Goal: Obtain resource: Obtain resource

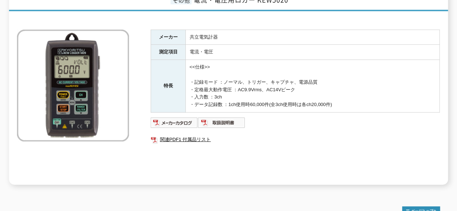
scroll to position [122, 0]
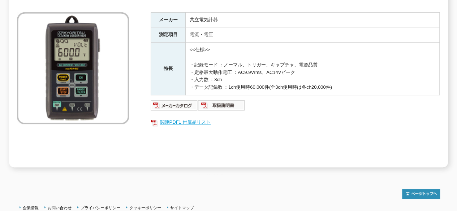
click at [194, 118] on link "関連PDF1 付属品リスト" at bounding box center [295, 122] width 289 height 9
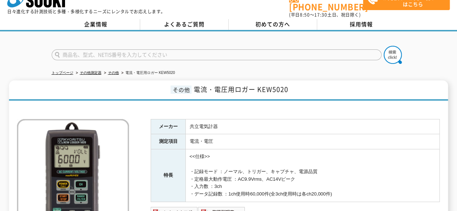
scroll to position [0, 0]
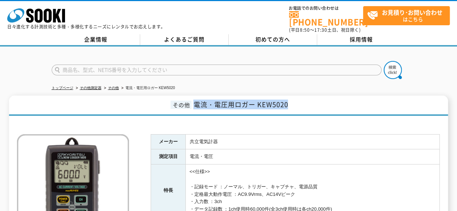
drag, startPoint x: 195, startPoint y: 100, endPoint x: 291, endPoint y: 99, distance: 96.0
click at [291, 99] on h1 "その他 電流・電圧用ロガー KEW5020" at bounding box center [228, 106] width 438 height 20
copy span "電流・電圧用ロガー KEW5020"
